Goal: Navigation & Orientation: Find specific page/section

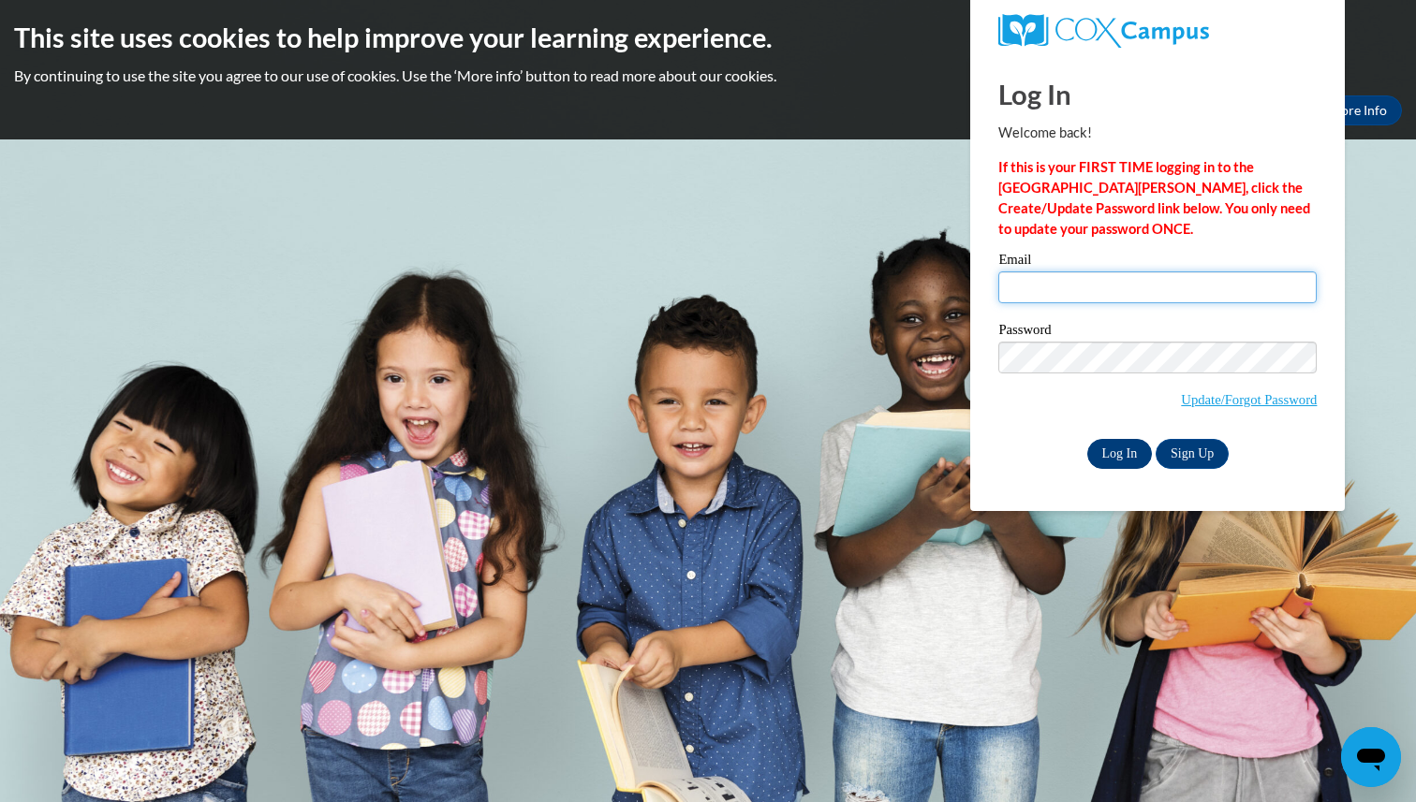
type input "amy.ruhaak@k12.hi.us"
click at [1121, 452] on input "Log In" at bounding box center [1120, 454] width 66 height 30
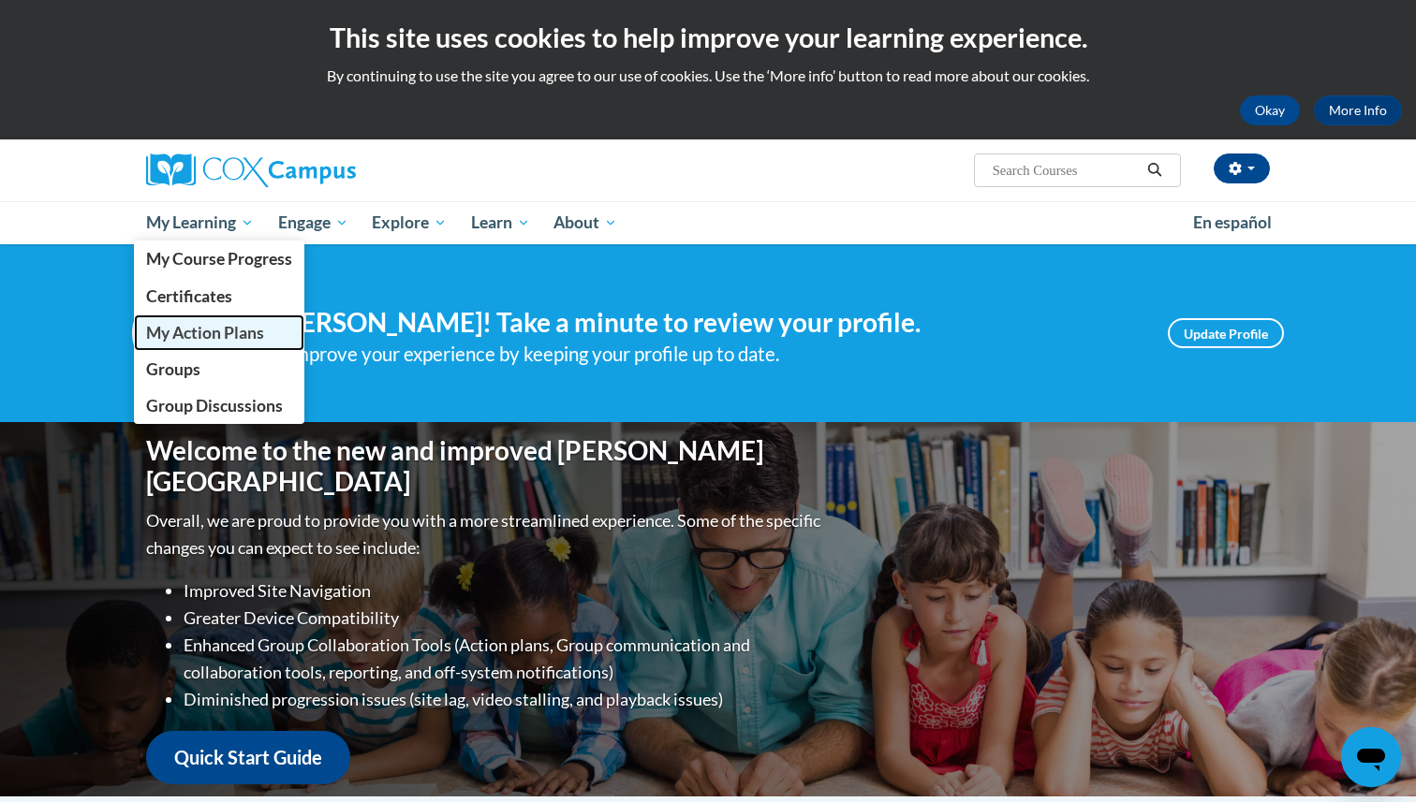
click at [193, 338] on span "My Action Plans" at bounding box center [205, 333] width 118 height 20
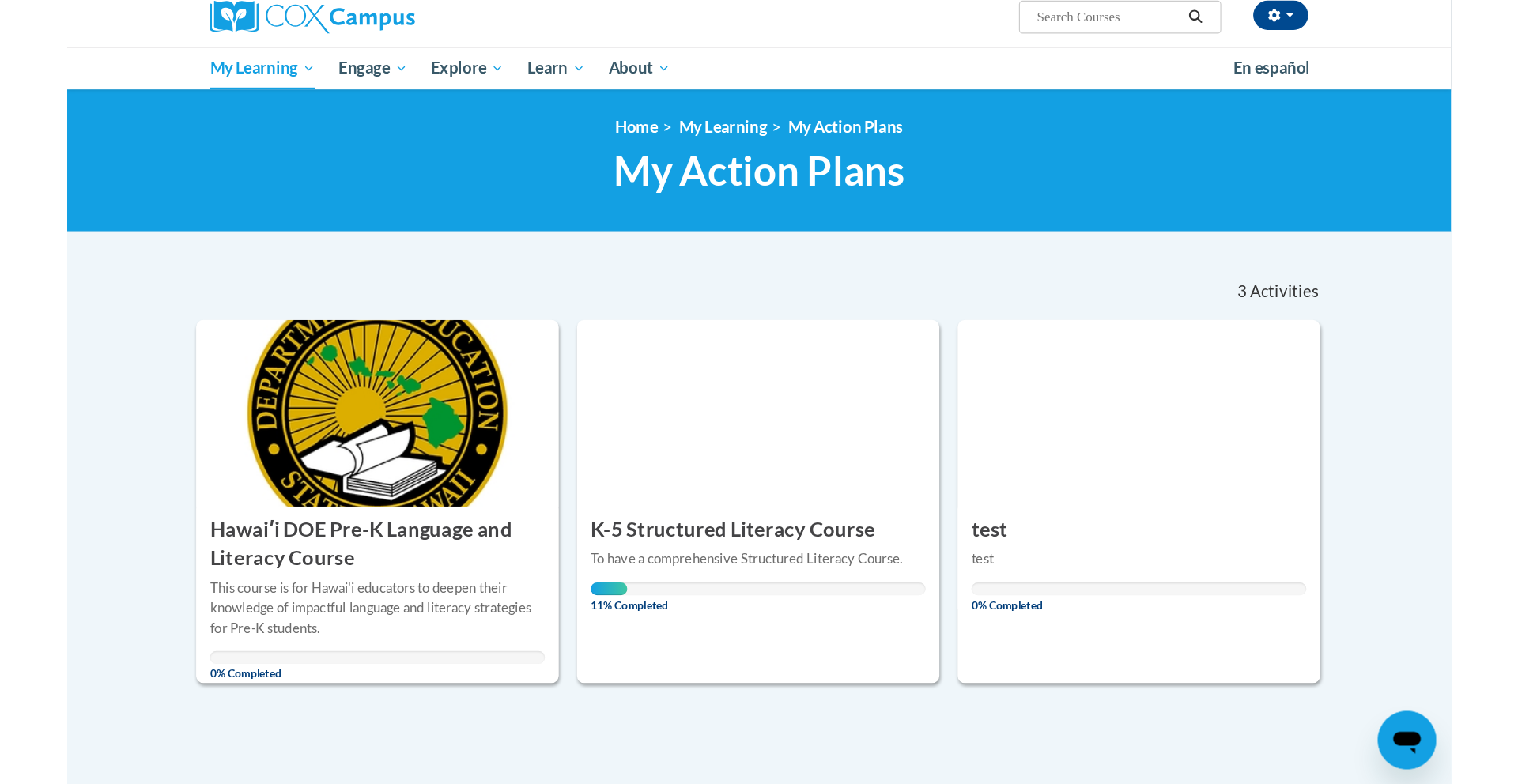
scroll to position [148, 0]
